Goal: Find specific page/section: Find specific page/section

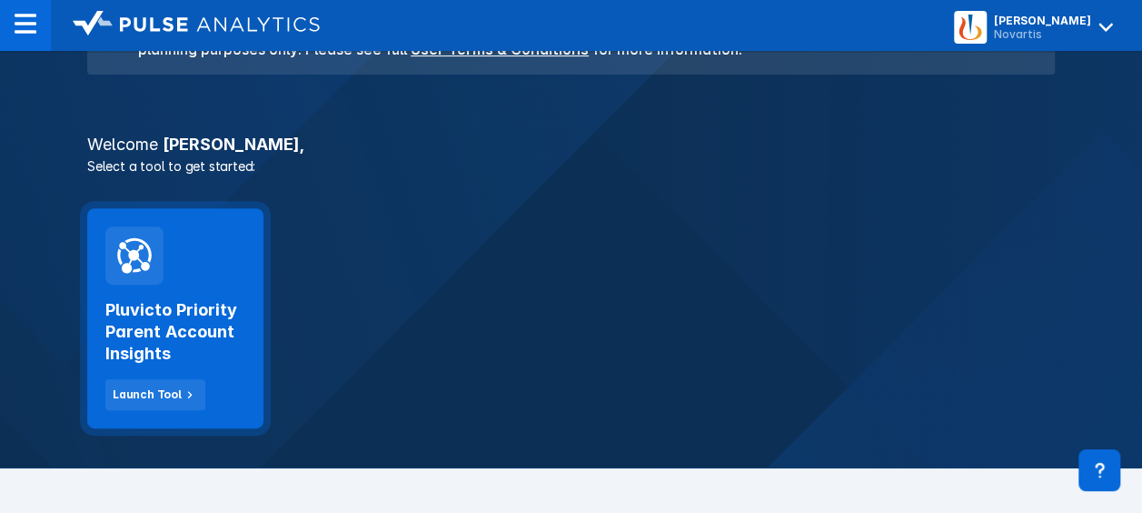
scroll to position [273, 0]
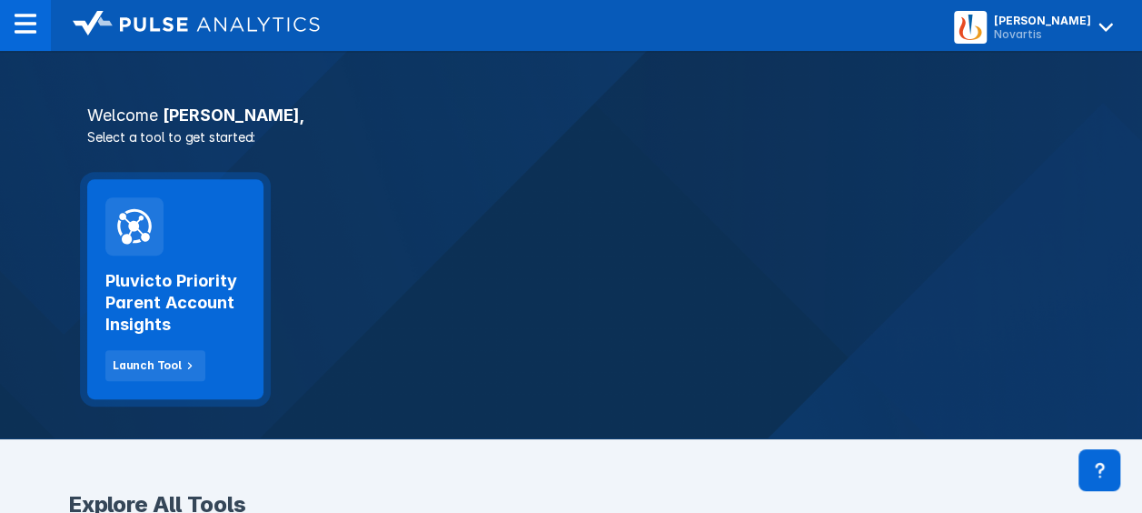
click at [191, 242] on div "Pluvicto Priority Parent Account Insights Launch Tool" at bounding box center [175, 289] width 176 height 220
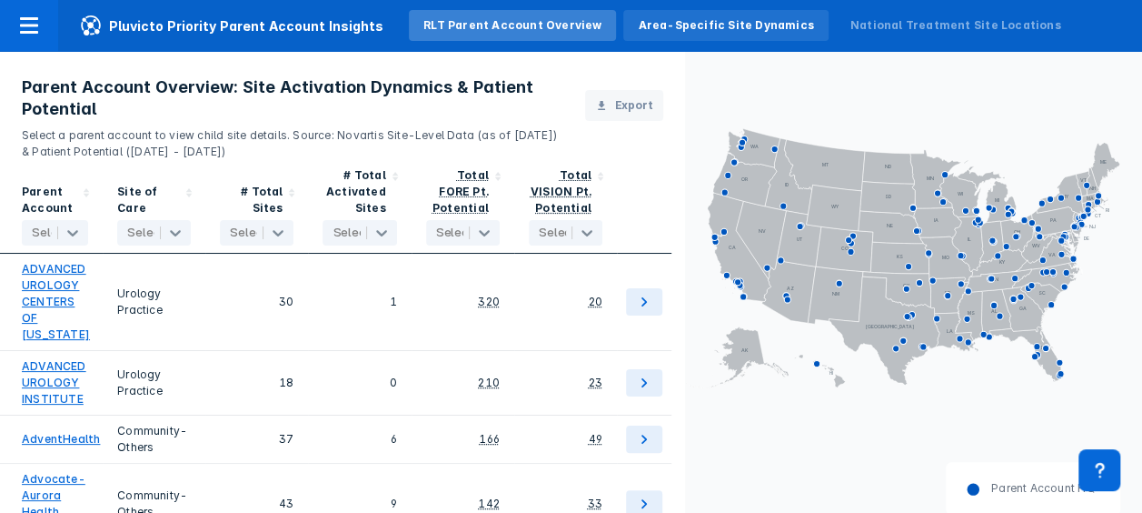
click at [742, 25] on div "Area-Specific Site Dynamics" at bounding box center [725, 25] width 175 height 16
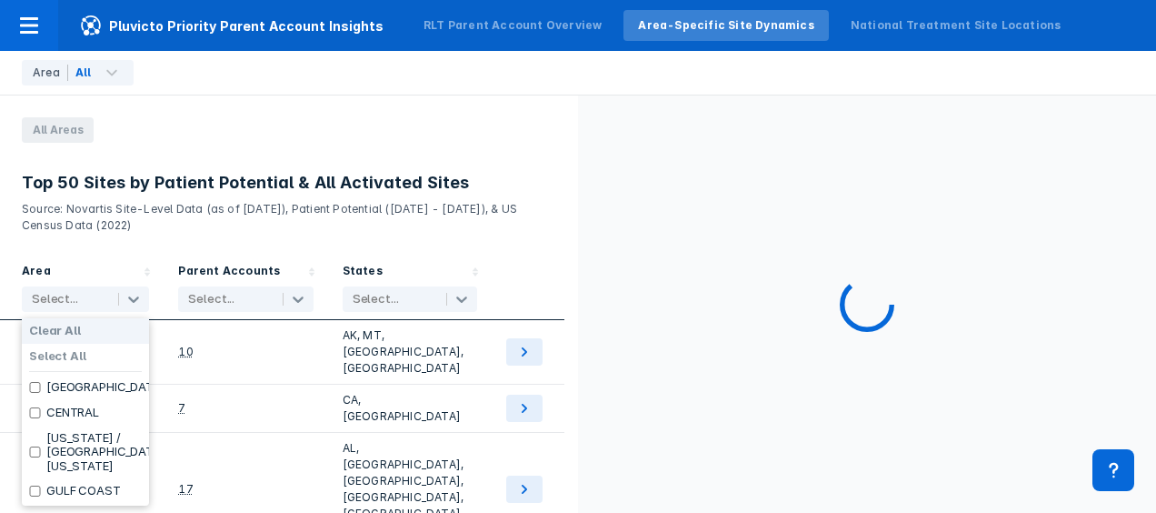
click at [81, 287] on div "Select..." at bounding box center [68, 298] width 90 height 25
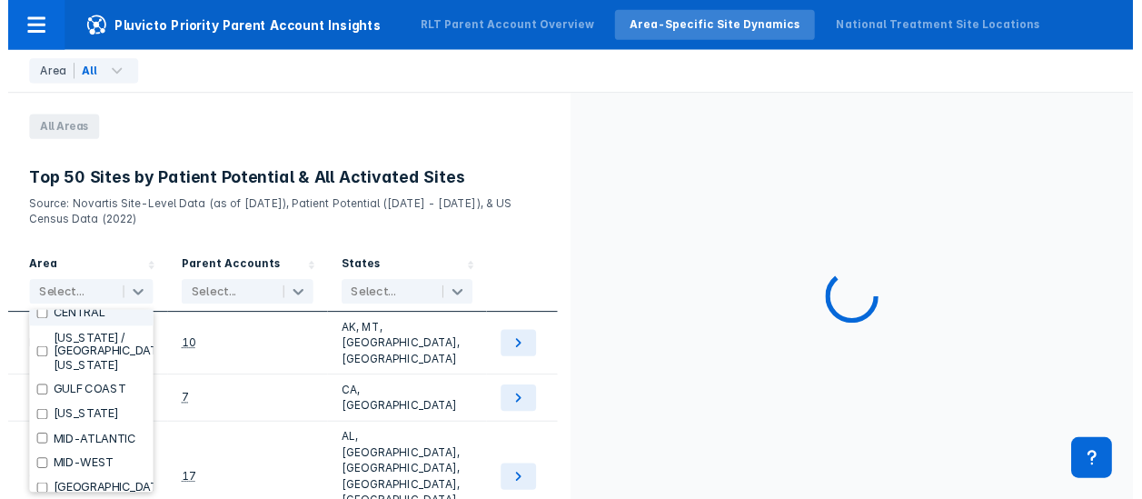
scroll to position [182, 0]
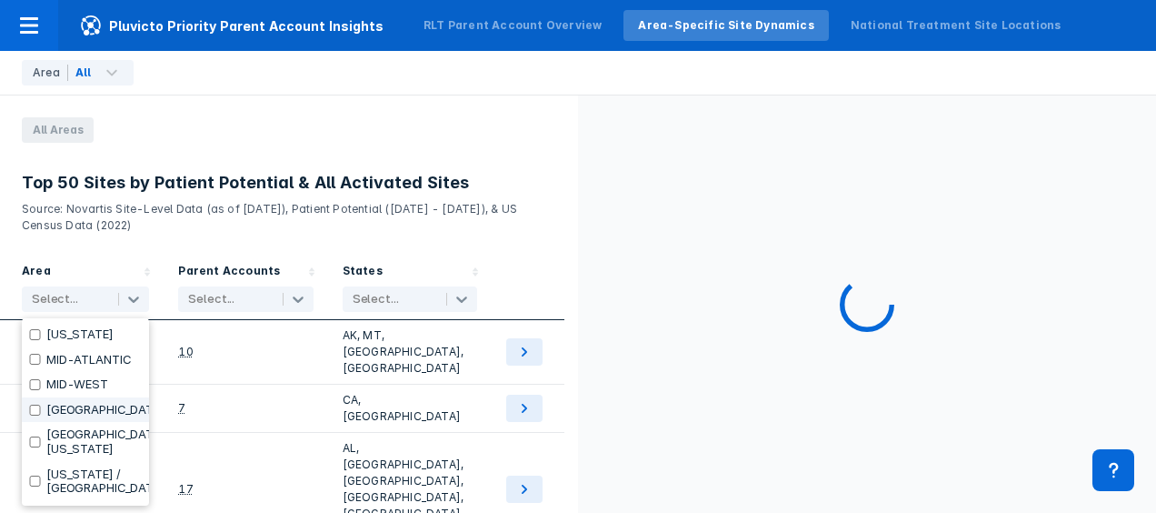
click at [57, 417] on label "[GEOGRAPHIC_DATA]" at bounding box center [105, 410] width 119 height 15
checkbox input "true"
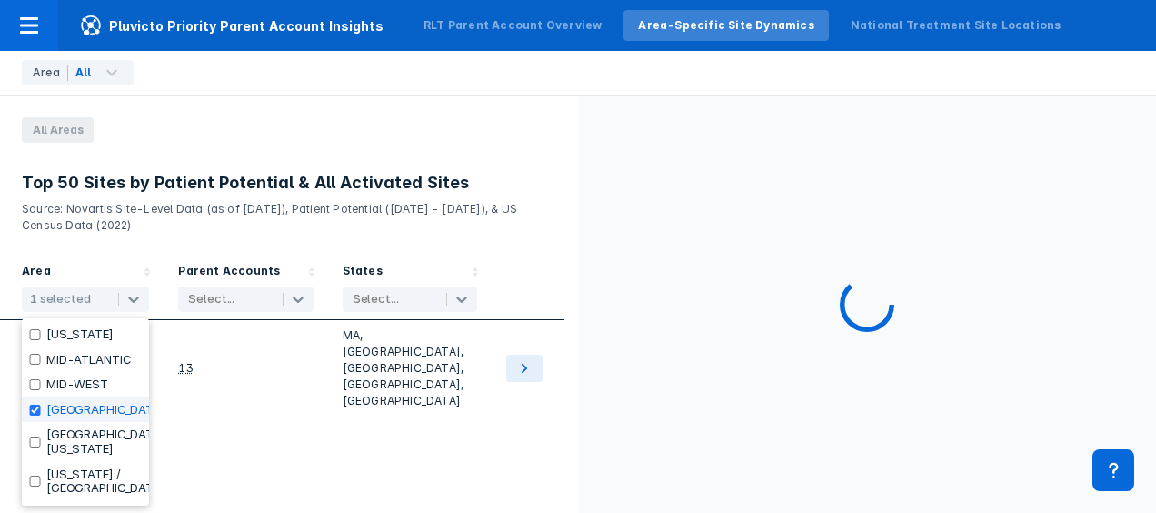
click at [309, 424] on div "Area option [GEOGRAPHIC_DATA], selected. 20 results available. Use Up and Down …" at bounding box center [289, 390] width 578 height 271
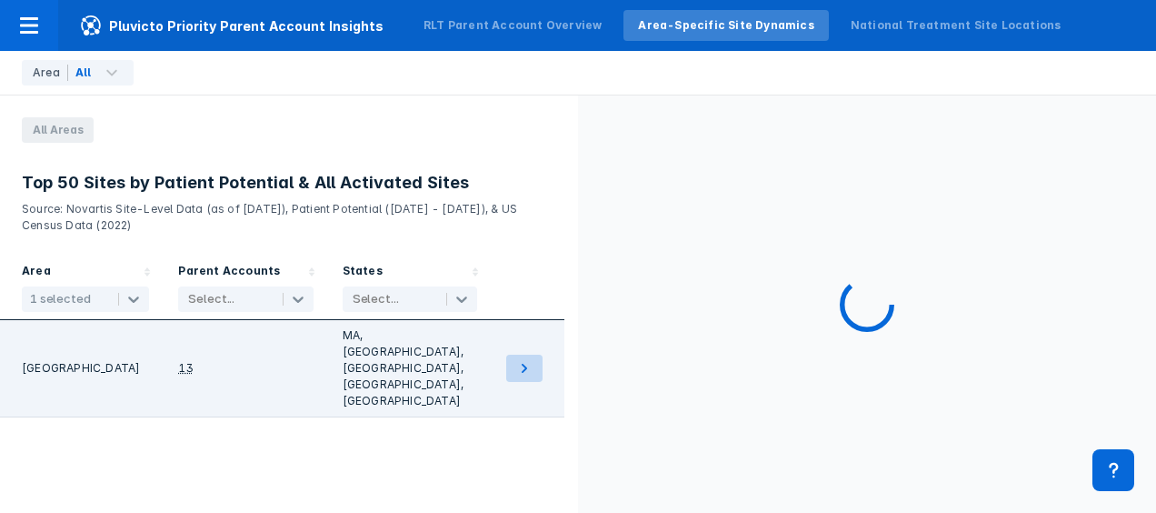
click at [527, 357] on icon at bounding box center [524, 368] width 22 height 22
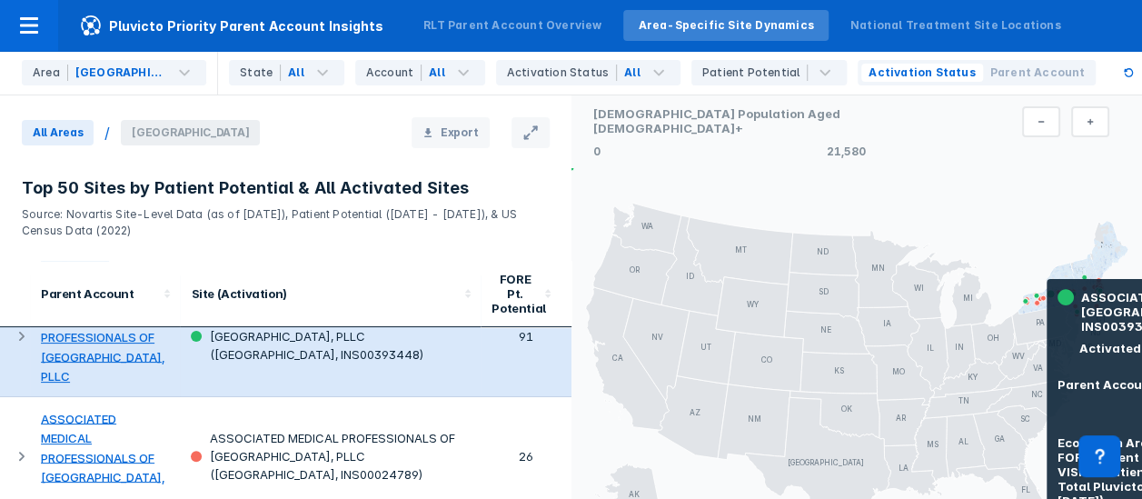
scroll to position [91, 0]
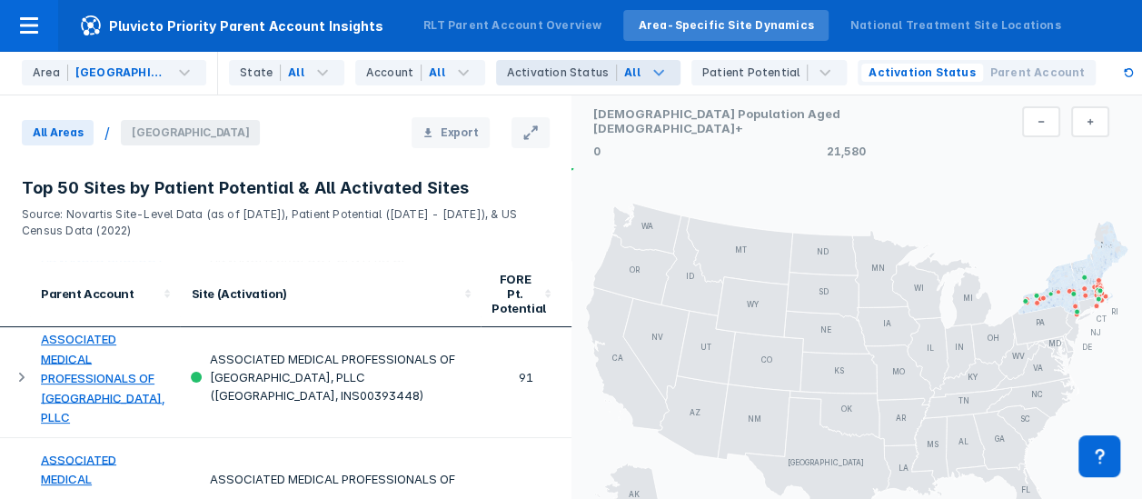
click at [648, 75] on icon at bounding box center [659, 73] width 22 height 22
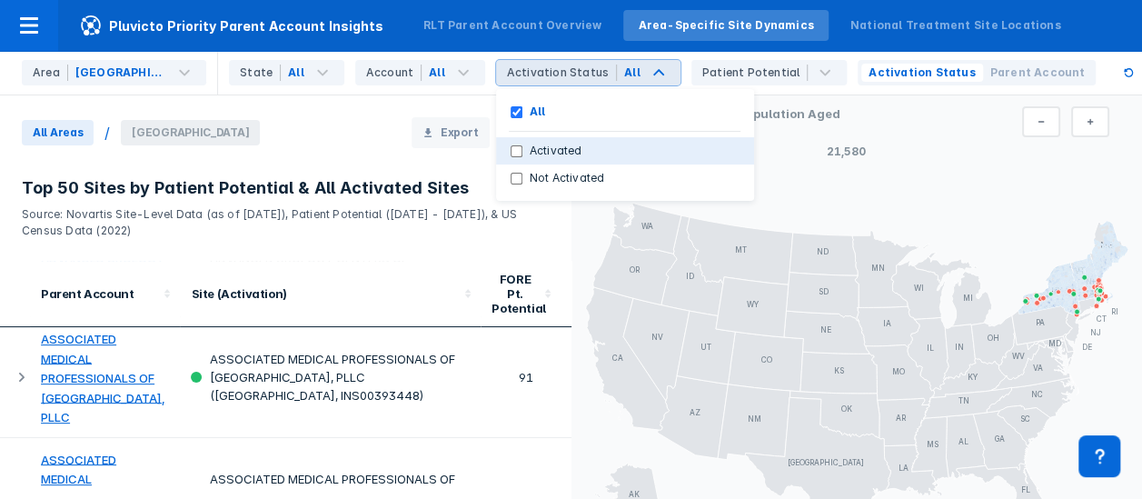
click at [511, 149] on input "Activated" at bounding box center [517, 151] width 12 height 12
checkbox input "true"
checkbox input "false"
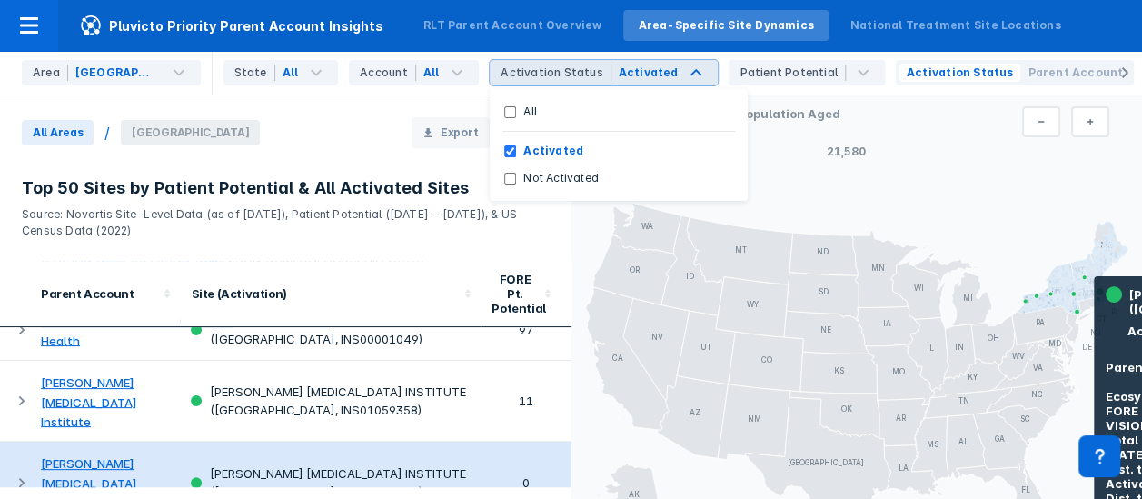
scroll to position [182, 0]
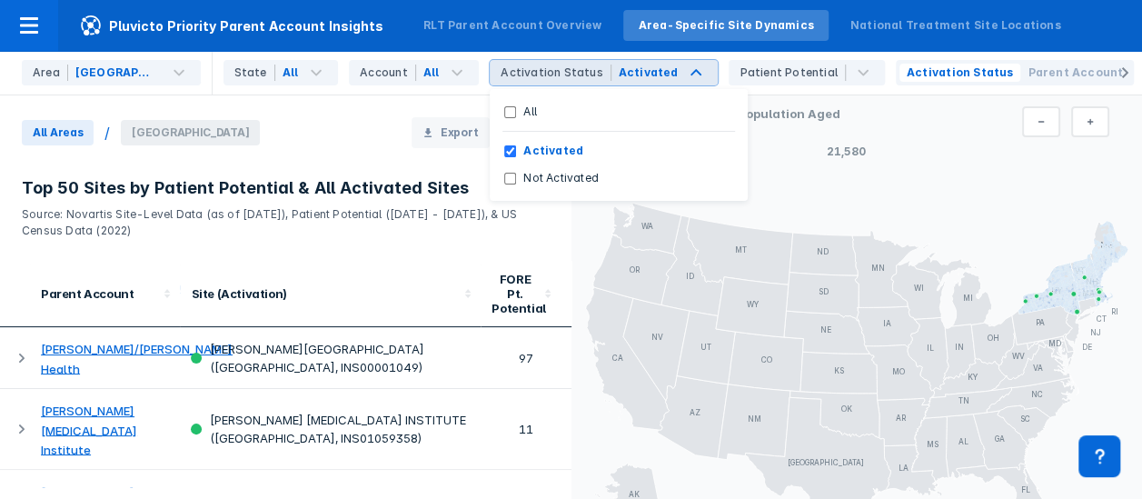
click at [340, 131] on div "All Areas / [GEOGRAPHIC_DATA] Export" at bounding box center [275, 132] width 550 height 31
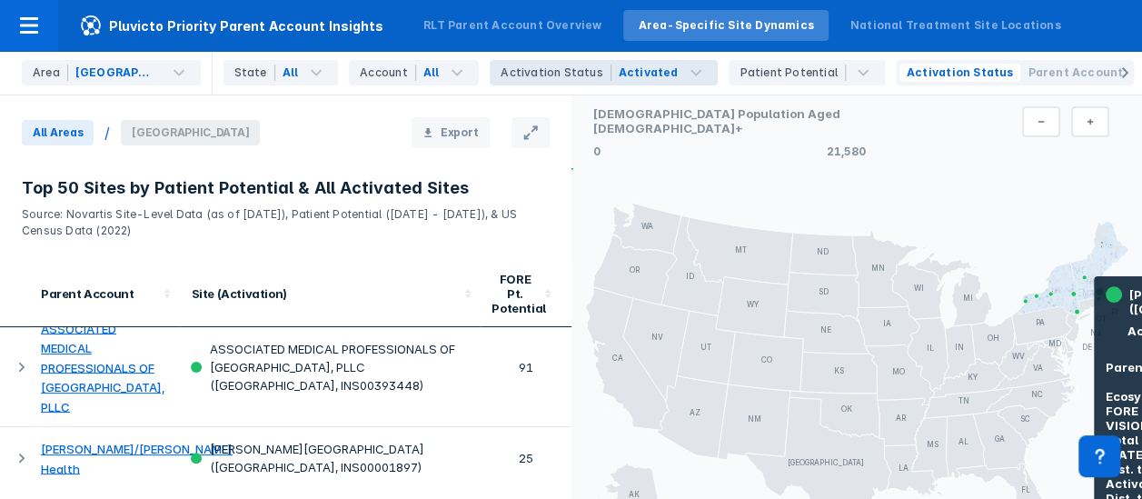
scroll to position [0, 0]
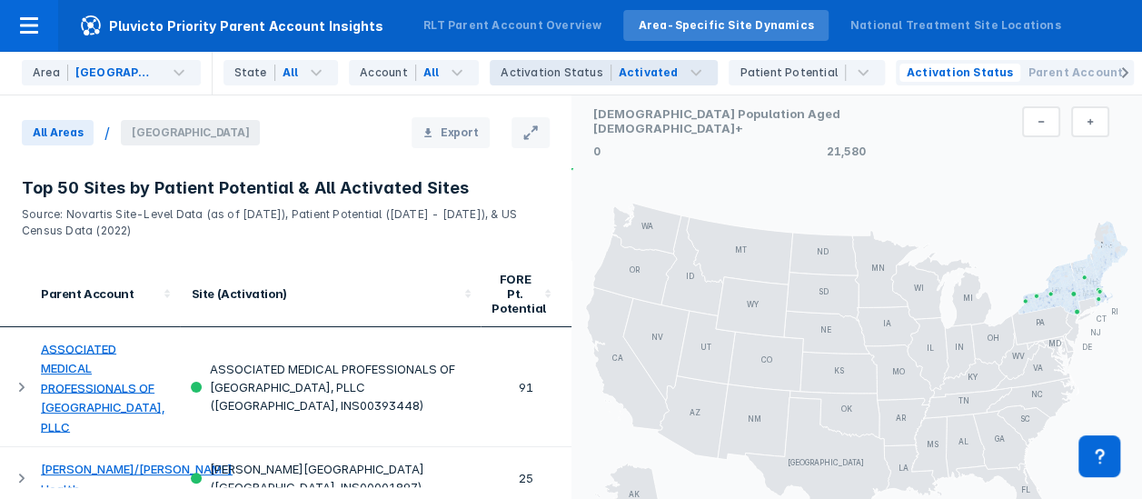
drag, startPoint x: 202, startPoint y: 227, endPoint x: 60, endPoint y: 230, distance: 141.8
click at [60, 230] on p "Source: Novartis Site-Level Data (as of [DATE]), Patient Potential ([DATE] - [D…" at bounding box center [286, 219] width 528 height 40
drag, startPoint x: 60, startPoint y: 230, endPoint x: 73, endPoint y: 239, distance: 15.6
click at [51, 241] on header "Top 50 Sites by Patient Potential & All Activated Sites Source: Novartis Site-L…" at bounding box center [286, 215] width 572 height 91
drag, startPoint x: 75, startPoint y: 214, endPoint x: 305, endPoint y: 244, distance: 232.8
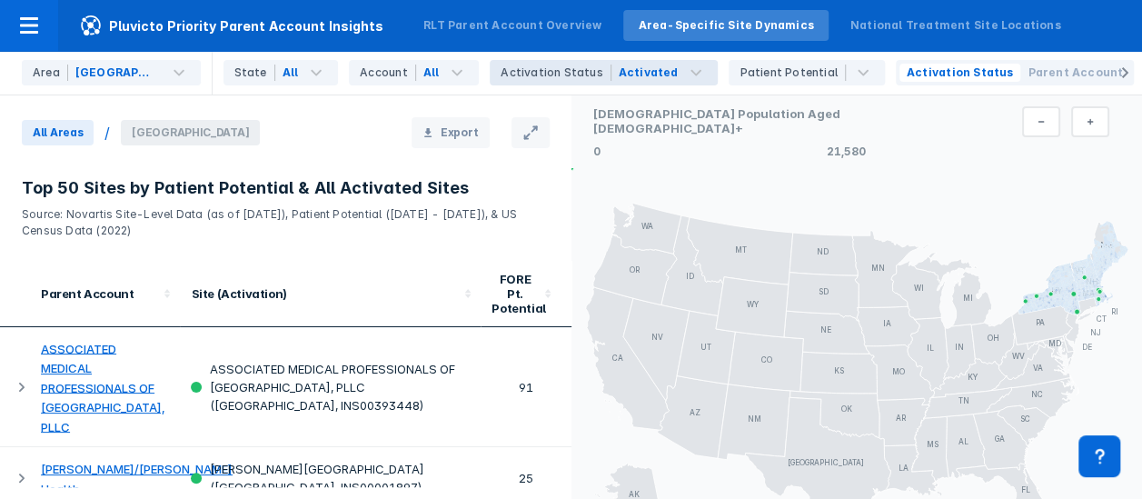
click at [305, 244] on header "Top 50 Sites by Patient Potential & All Activated Sites Source: Novartis Site-L…" at bounding box center [286, 215] width 572 height 91
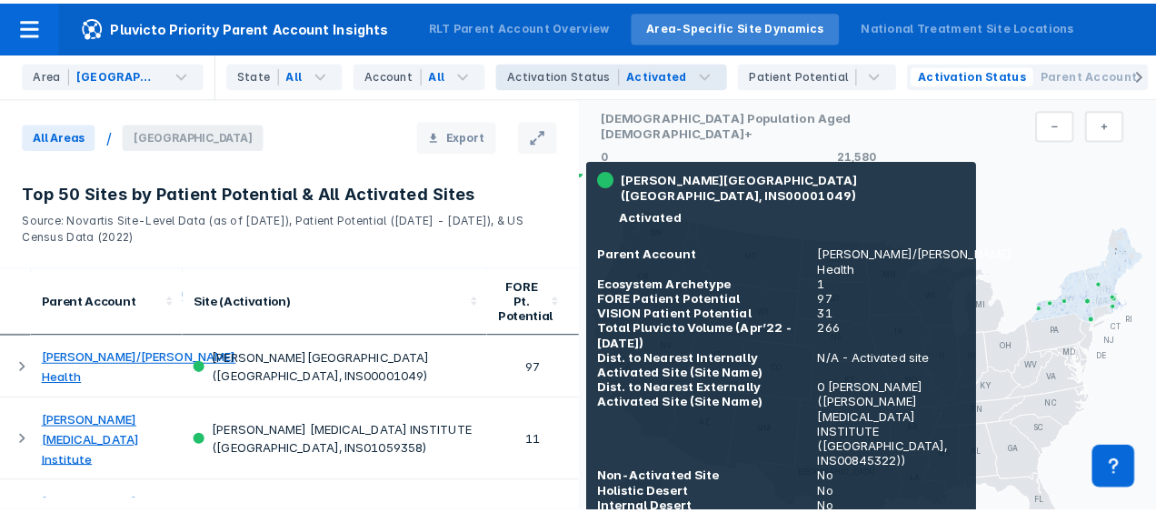
scroll to position [273, 0]
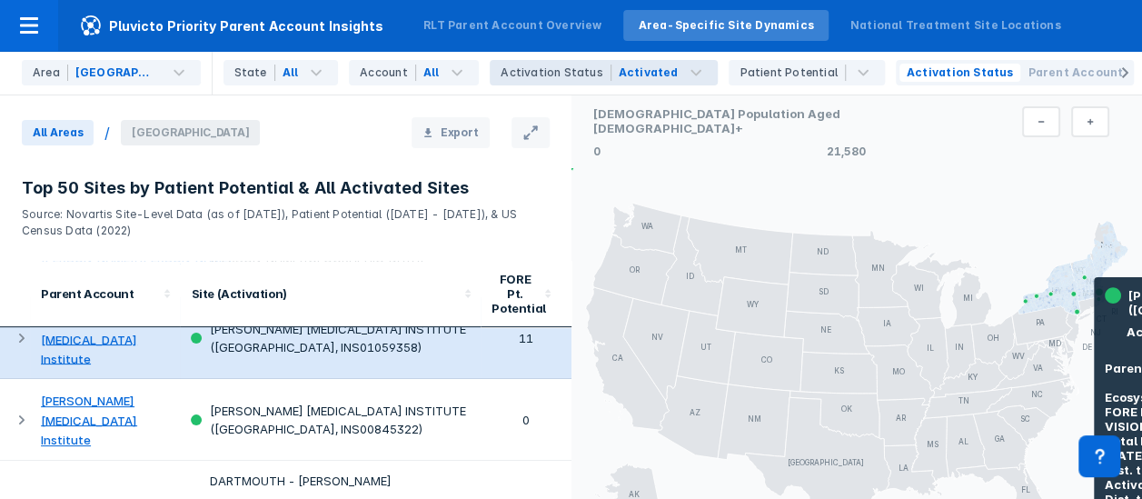
click at [111, 335] on link "[PERSON_NAME] [MEDICAL_DATA] Institute" at bounding box center [89, 340] width 96 height 54
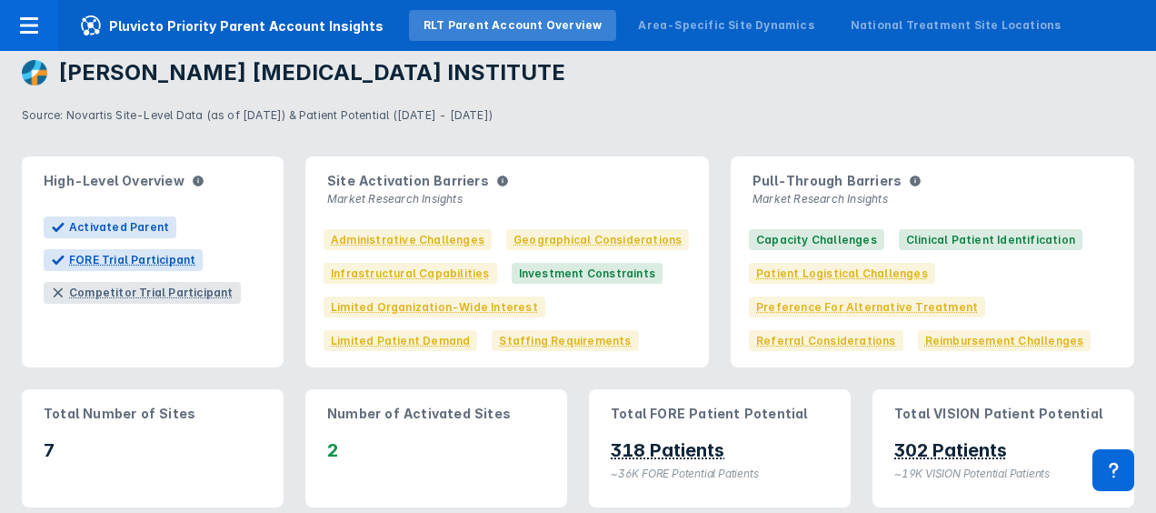
scroll to position [91, 0]
